Goal: Transaction & Acquisition: Purchase product/service

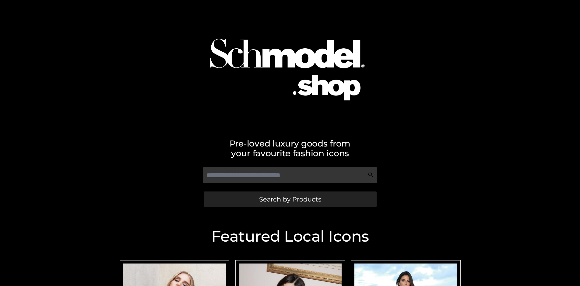
click at [290, 199] on span "Search by Products" at bounding box center [290, 199] width 62 height 6
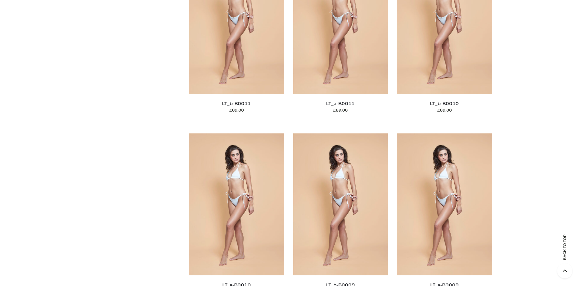
scroll to position [66, 0]
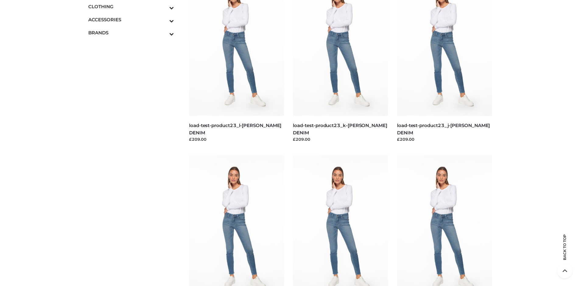
click at [163, 6] on icon "Toggle Submenu" at bounding box center [140, 7] width 68 height 7
click at [134, 46] on span "BOTTOMS" at bounding box center [134, 45] width 80 height 7
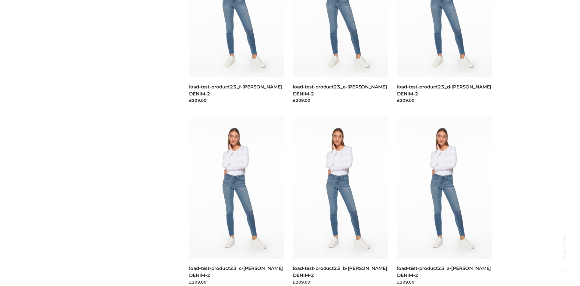
click at [444, 202] on img at bounding box center [444, 188] width 95 height 142
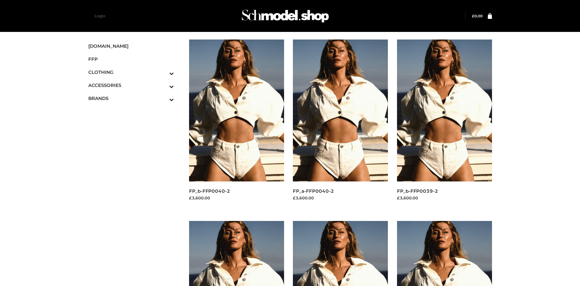
click at [236, 124] on img at bounding box center [236, 111] width 95 height 142
click at [444, 124] on img at bounding box center [444, 111] width 95 height 142
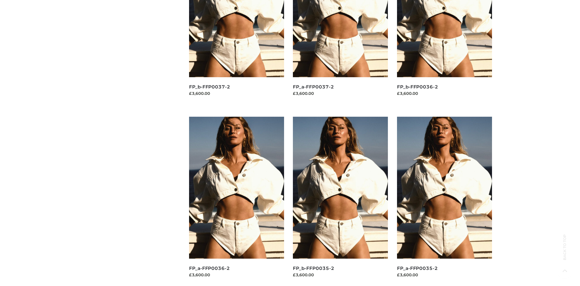
click at [444, 202] on img at bounding box center [444, 188] width 95 height 142
click at [236, 202] on img at bounding box center [236, 188] width 95 height 142
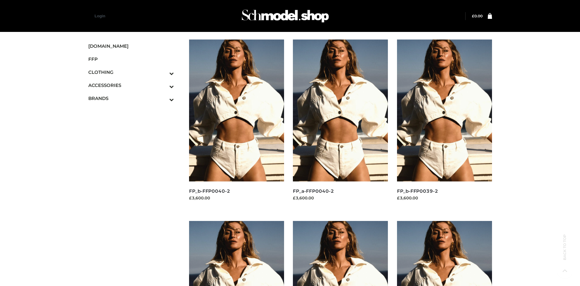
click at [163, 85] on icon "Toggle Submenu" at bounding box center [140, 86] width 68 height 7
click at [134, 96] on span "BAGS" at bounding box center [134, 98] width 80 height 7
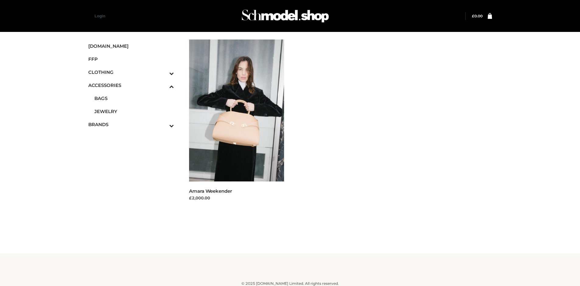
click at [163, 125] on icon "Toggle Submenu" at bounding box center [140, 125] width 68 height 7
click at [134, 133] on span "OPP SWIMWEAR" at bounding box center [134, 136] width 80 height 7
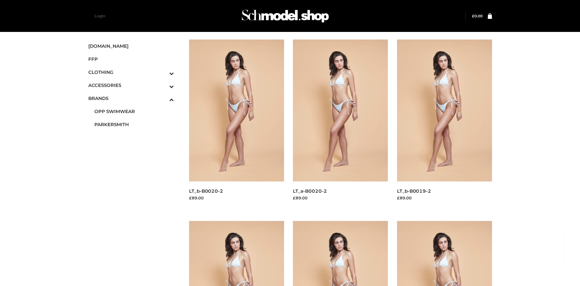
scroll to position [286, 0]
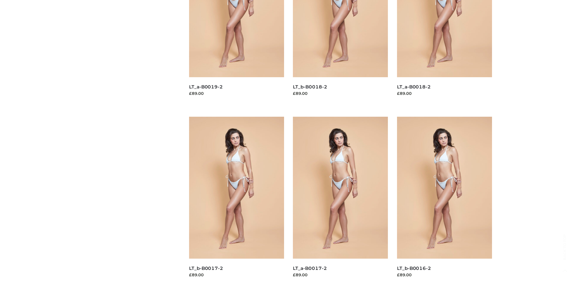
click at [444, 202] on img at bounding box center [444, 188] width 95 height 142
click at [236, 202] on img at bounding box center [236, 188] width 95 height 142
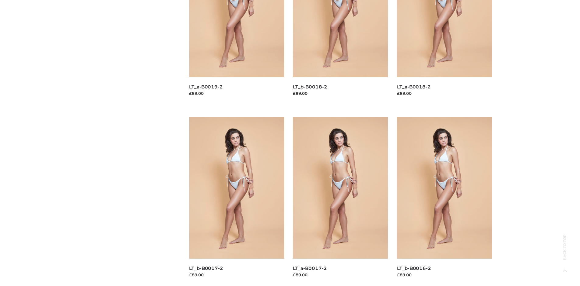
click at [236, 202] on img at bounding box center [236, 188] width 95 height 142
